Goal: Navigation & Orientation: Find specific page/section

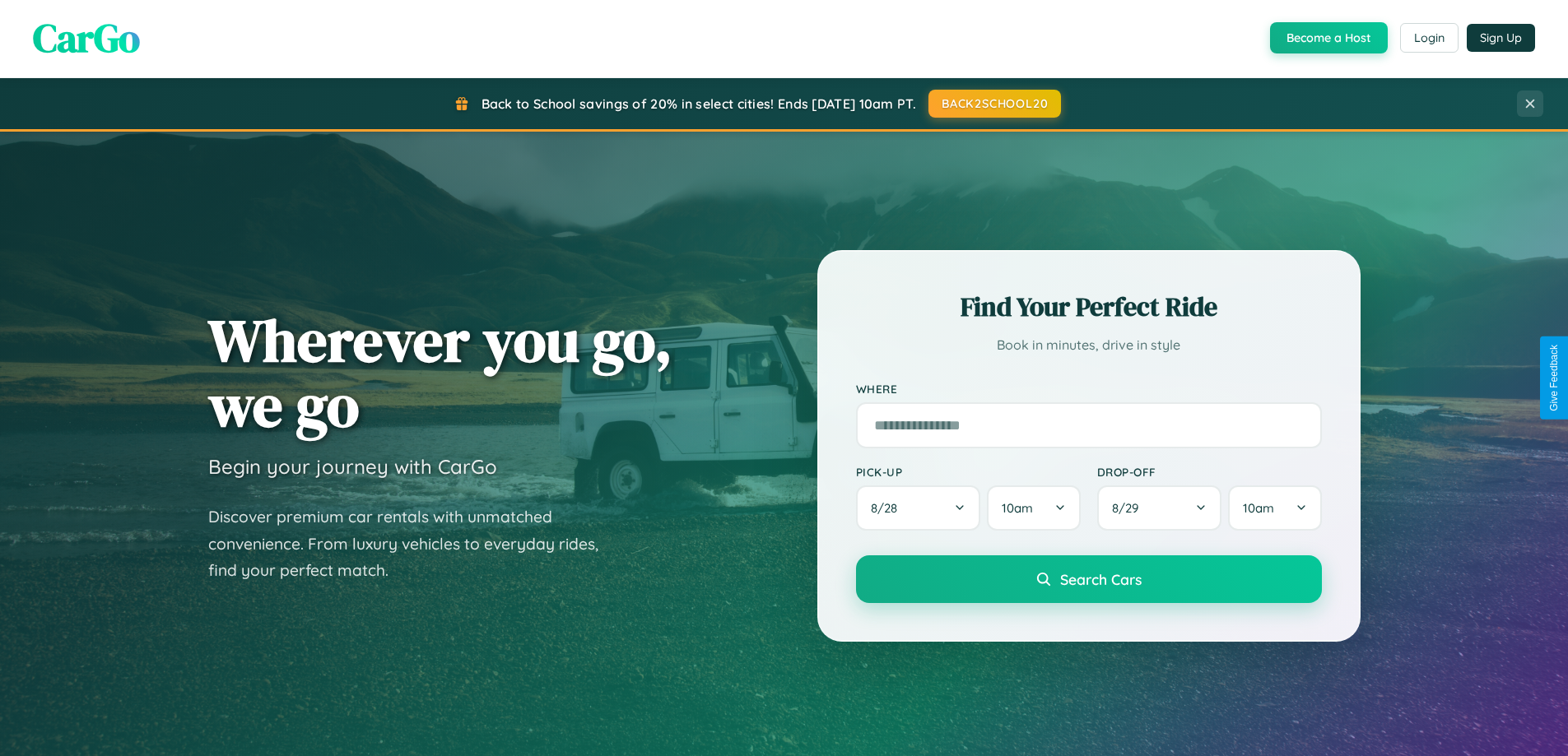
scroll to position [1132, 0]
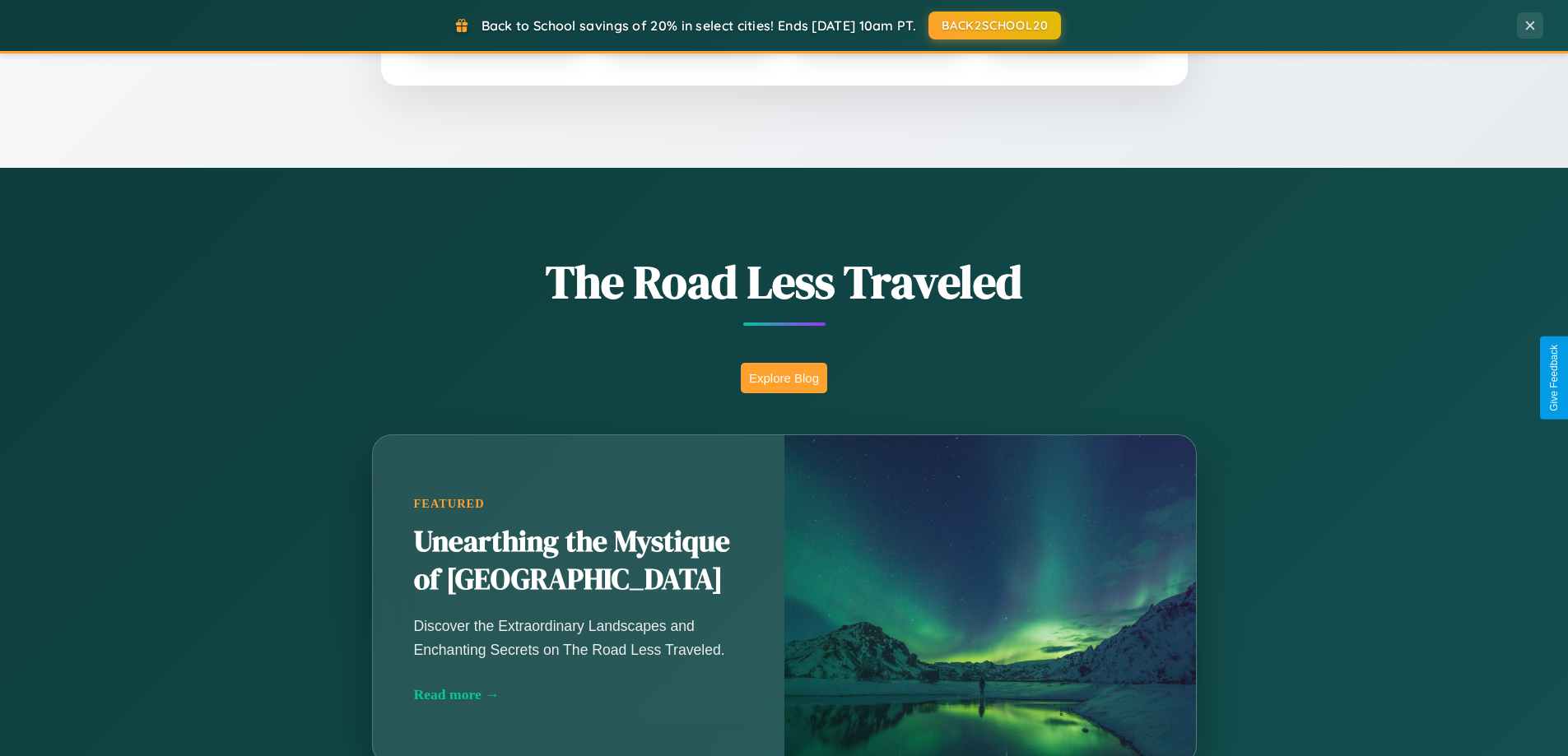
click at [784, 378] on button "Explore Blog" at bounding box center [784, 378] width 87 height 31
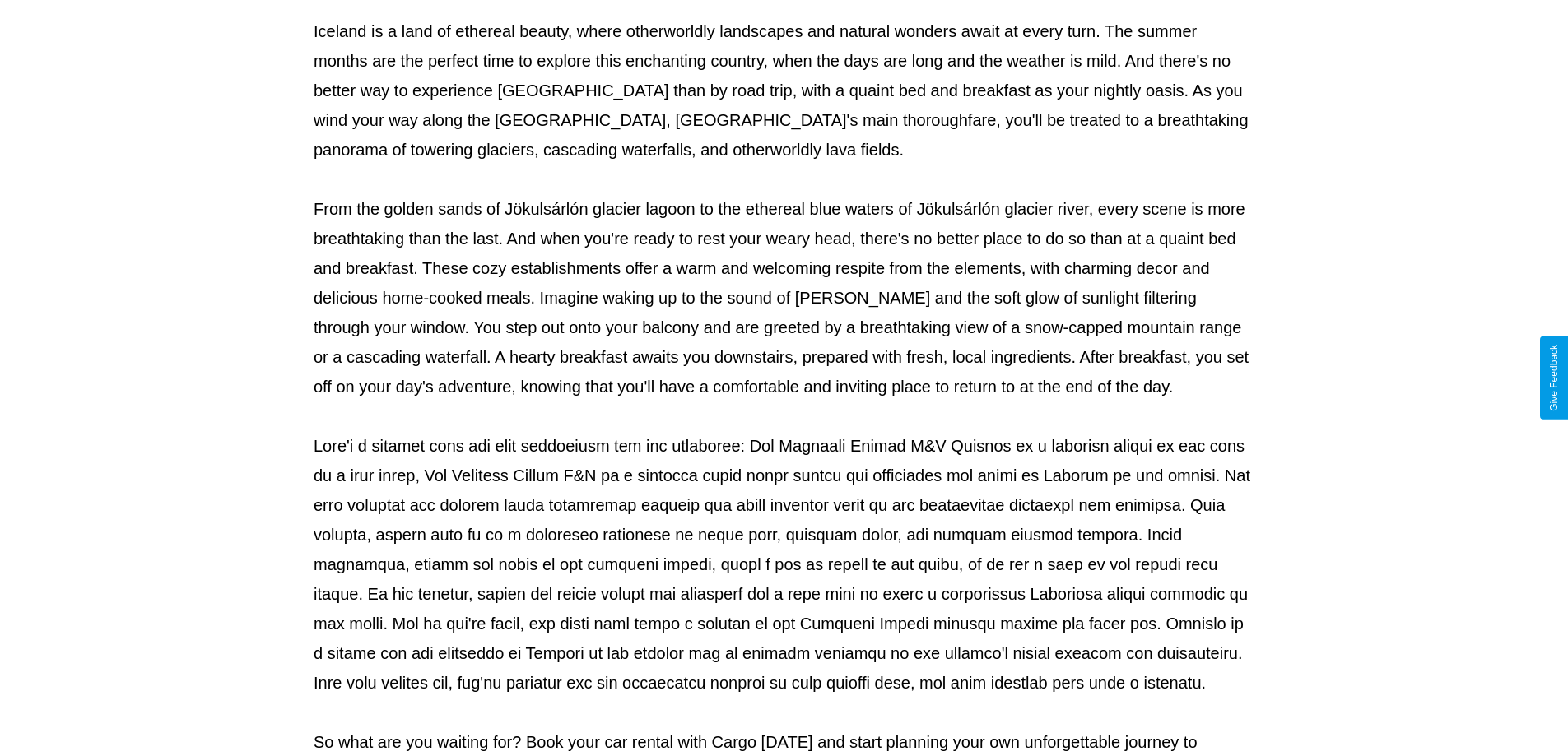
scroll to position [532, 0]
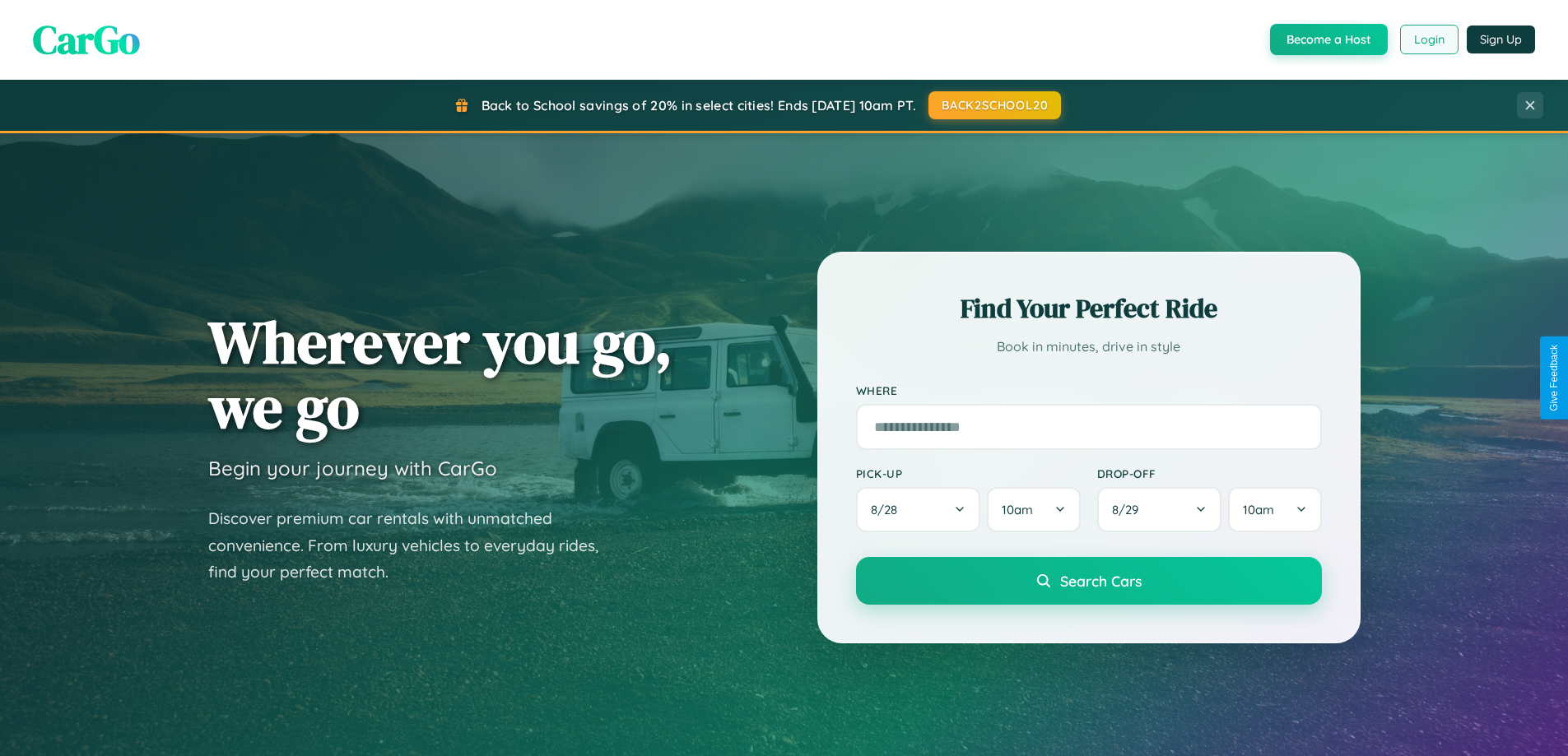
click at [1428, 40] on button "Login" at bounding box center [1429, 39] width 59 height 30
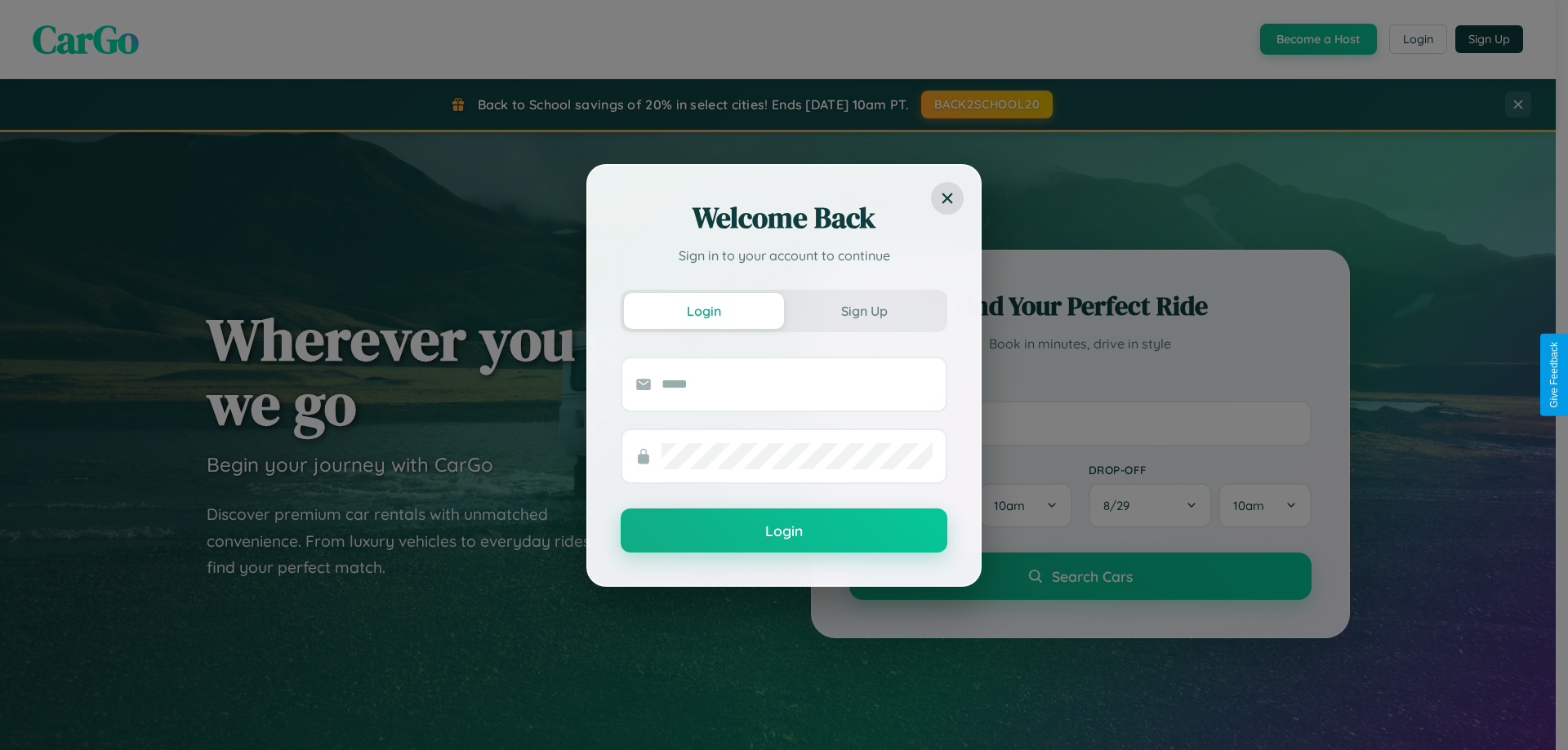
click at [1417, 39] on div "Welcome Back Sign in to your account to continue Login Sign Up Login" at bounding box center [784, 375] width 1568 height 750
